Goal: Task Accomplishment & Management: Manage account settings

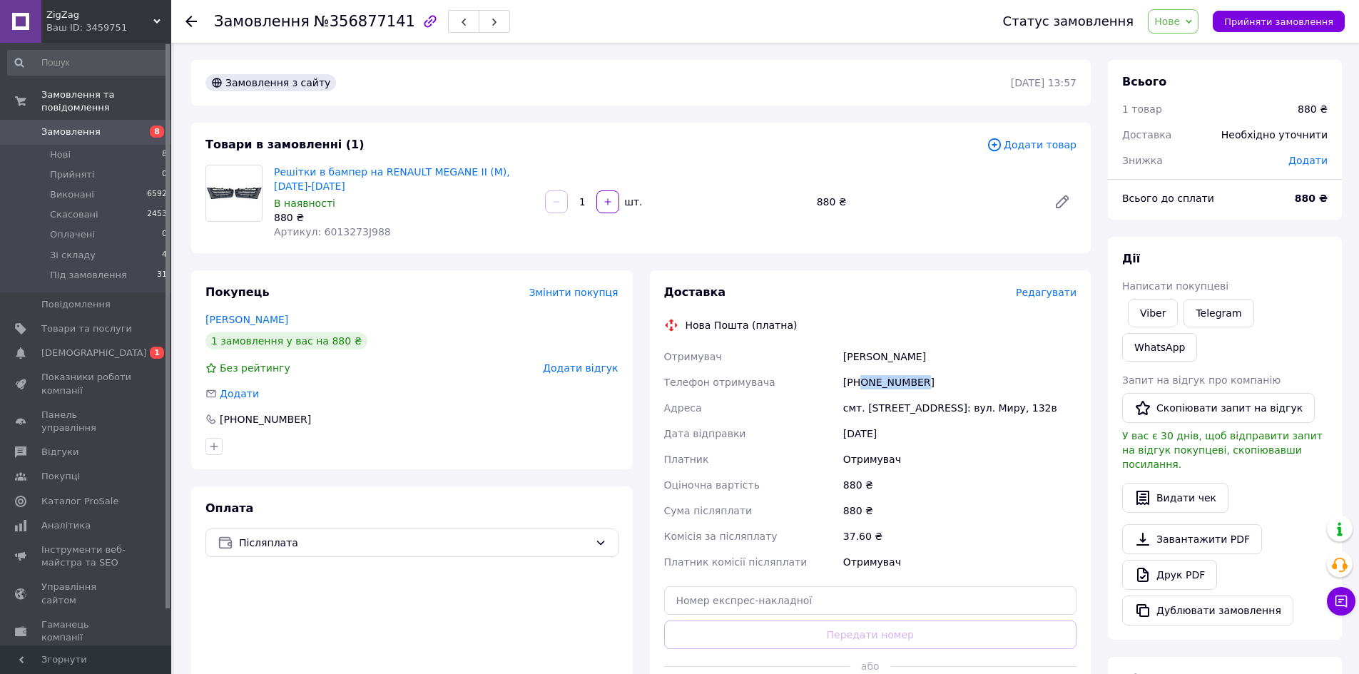
drag, startPoint x: 861, startPoint y: 382, endPoint x: 947, endPoint y: 380, distance: 86.4
click at [947, 380] on div "[PHONE_NUMBER]" at bounding box center [959, 383] width 239 height 26
copy div "0966519311"
drag, startPoint x: 840, startPoint y: 355, endPoint x: 989, endPoint y: 360, distance: 149.2
click at [989, 360] on div "[PERSON_NAME]" at bounding box center [959, 357] width 239 height 26
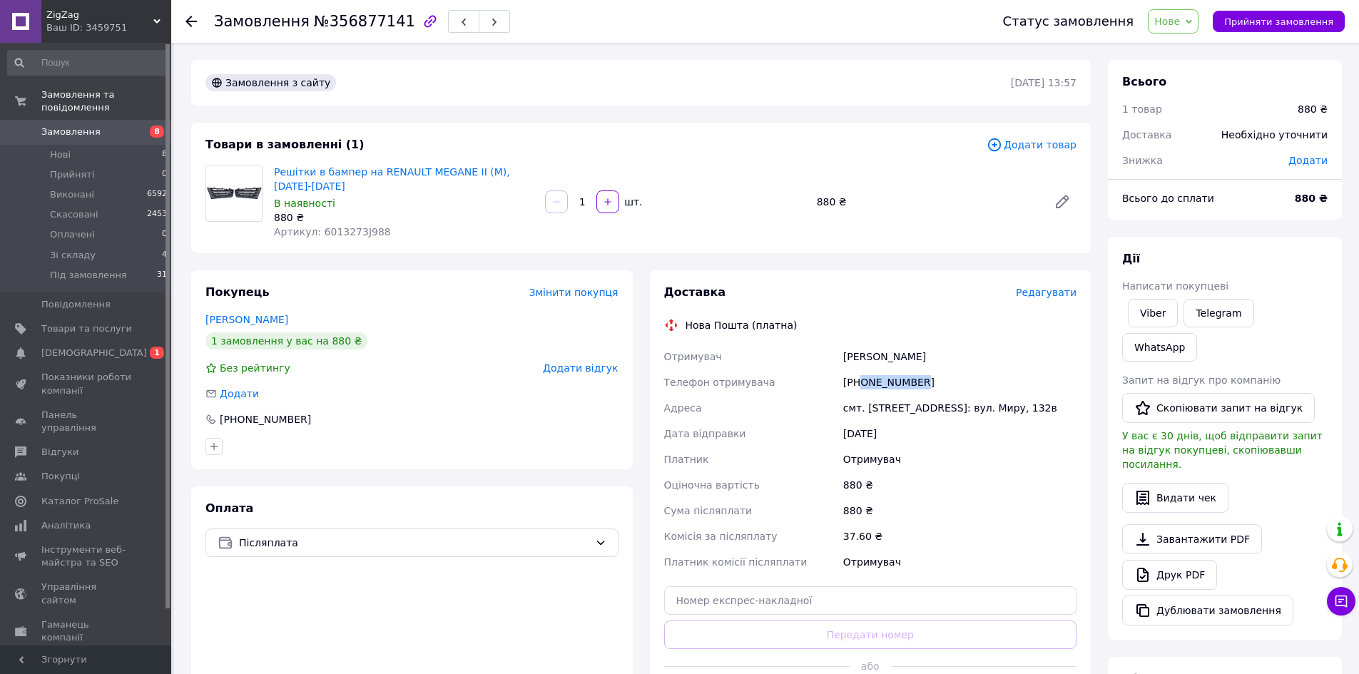
copy div "[PERSON_NAME]"
click at [888, 410] on div "смт. [STREET_ADDRESS]: вул. Миру, 132в" at bounding box center [959, 408] width 239 height 26
copy div "[GEOGRAPHIC_DATA]"
click at [146, 145] on li "Нові 8" at bounding box center [88, 155] width 176 height 20
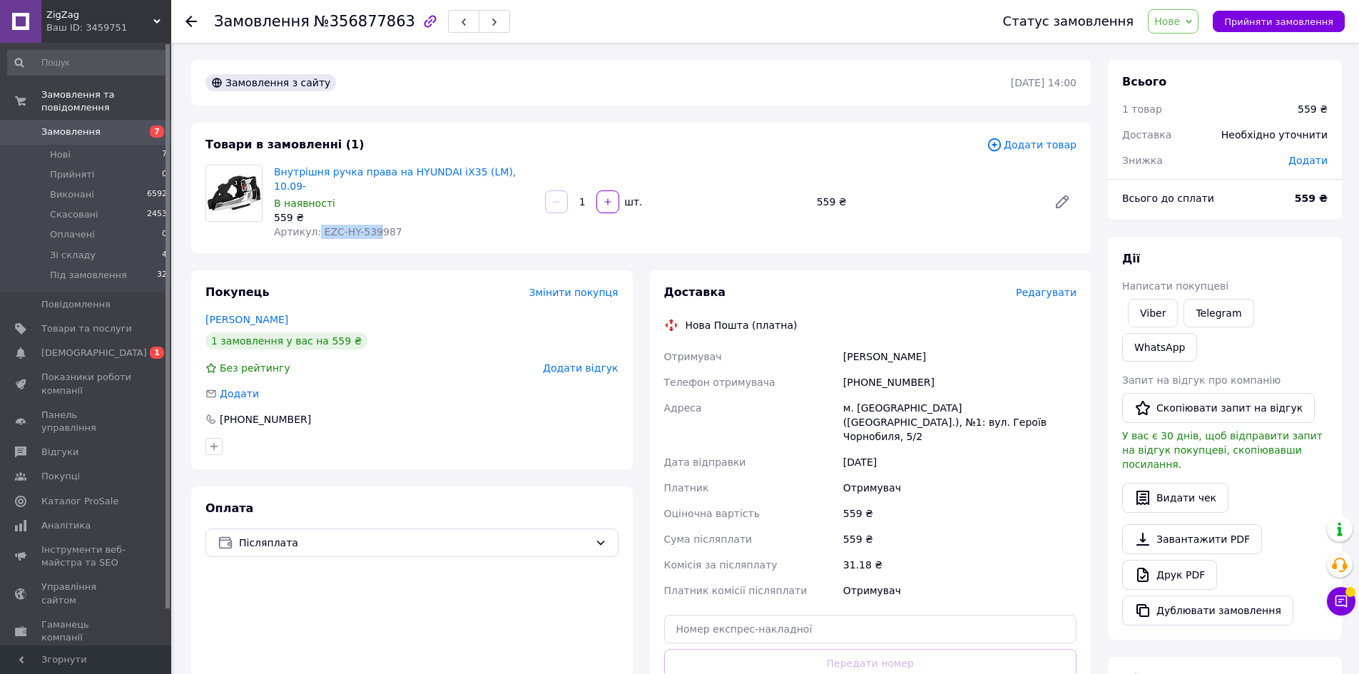
drag, startPoint x: 315, startPoint y: 215, endPoint x: 372, endPoint y: 233, distance: 60.5
click at [372, 233] on div "Товари в замовленні (1) Додати товар Внутрішня ручка права на HYUNDAI iX35 (LM)…" at bounding box center [641, 188] width 900 height 131
copy span "EZC-HY-539"
click at [860, 370] on div "[PHONE_NUMBER]" at bounding box center [959, 383] width 239 height 26
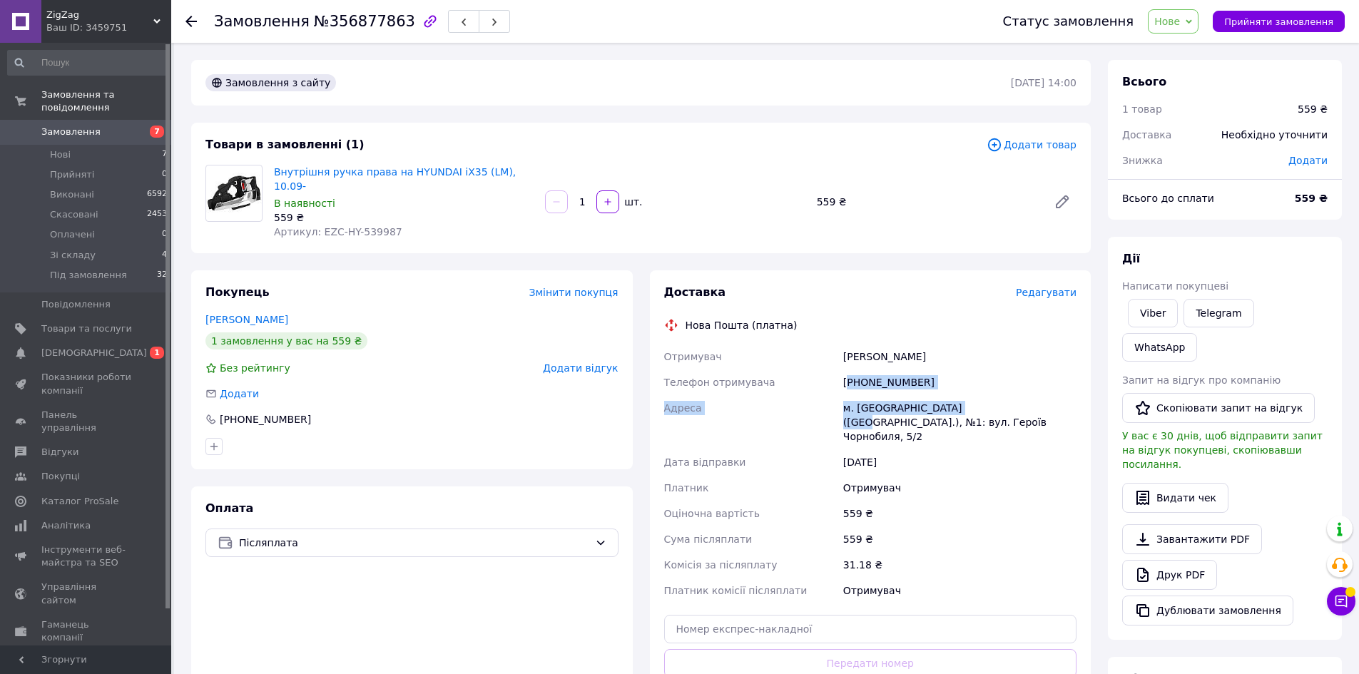
drag, startPoint x: 860, startPoint y: 368, endPoint x: 960, endPoint y: 382, distance: 101.5
click at [960, 382] on div "Отримувач Ляшко Світлана Телефон отримувача +380633432417 Адреса м. Городище (Ч…" at bounding box center [870, 474] width 419 height 260
click at [925, 370] on div "[PHONE_NUMBER]" at bounding box center [959, 383] width 239 height 26
drag, startPoint x: 922, startPoint y: 370, endPoint x: 859, endPoint y: 370, distance: 62.8
click at [859, 370] on div "[PHONE_NUMBER]" at bounding box center [959, 383] width 239 height 26
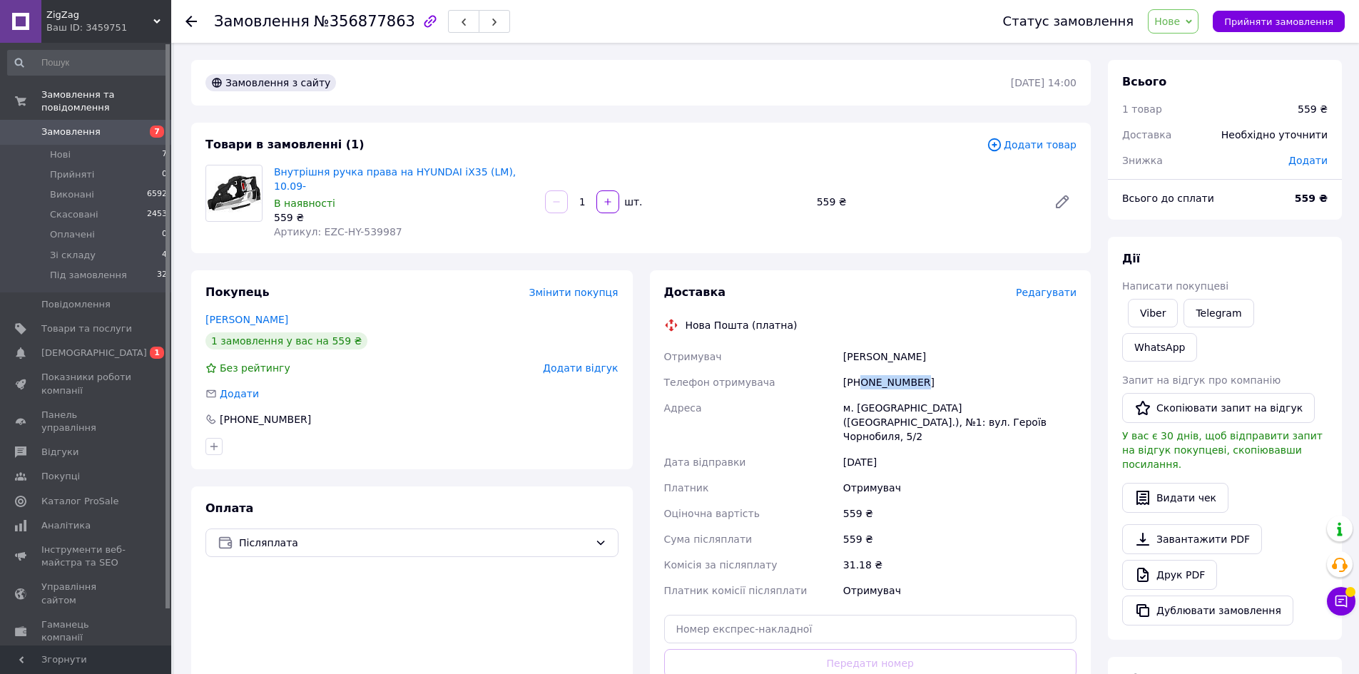
copy div "0633432417"
drag, startPoint x: 838, startPoint y: 349, endPoint x: 922, endPoint y: 345, distance: 83.6
click at [921, 345] on div "Отримувач Ляшко Світлана Телефон отримувача +380633432417 Адреса м. Городище (Ч…" at bounding box center [870, 474] width 419 height 260
copy div "Отримувач Ляшко Світлана"
